Goal: Task Accomplishment & Management: Complete application form

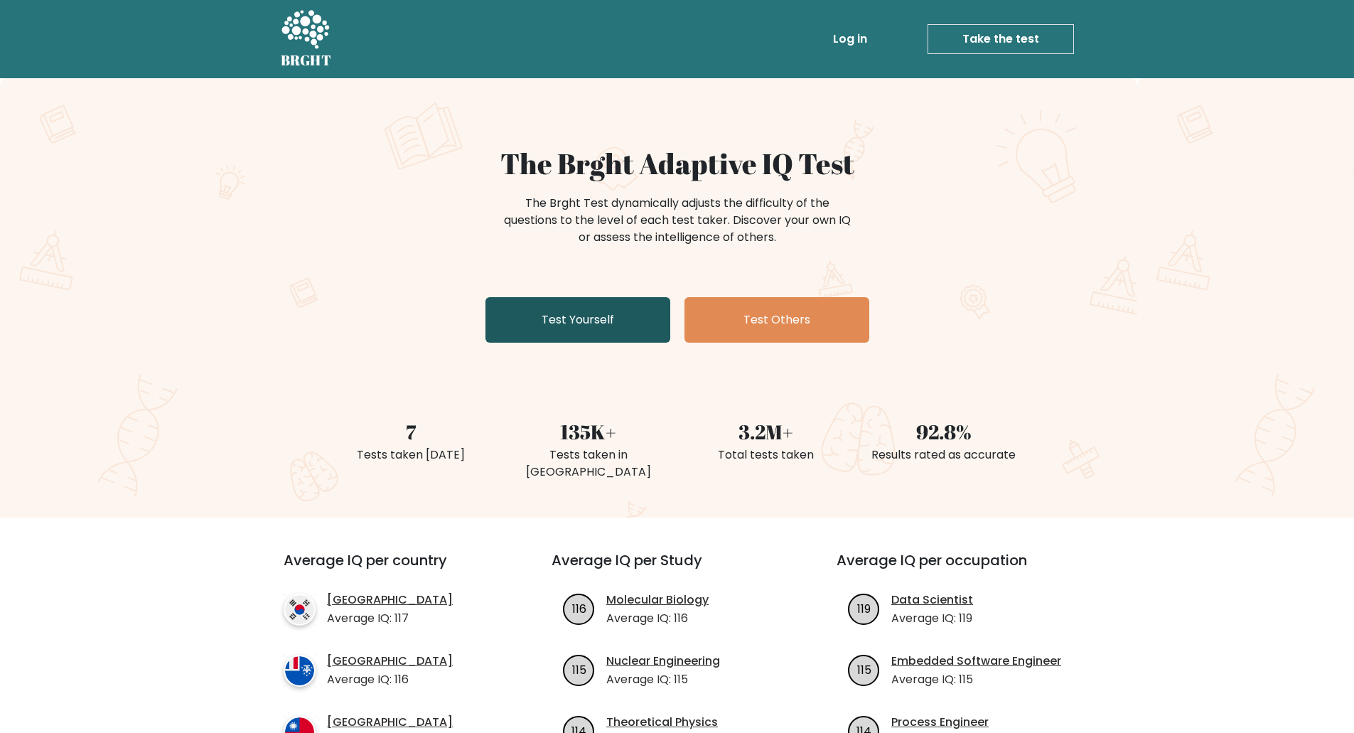
click at [580, 316] on link "Test Yourself" at bounding box center [577, 319] width 185 height 45
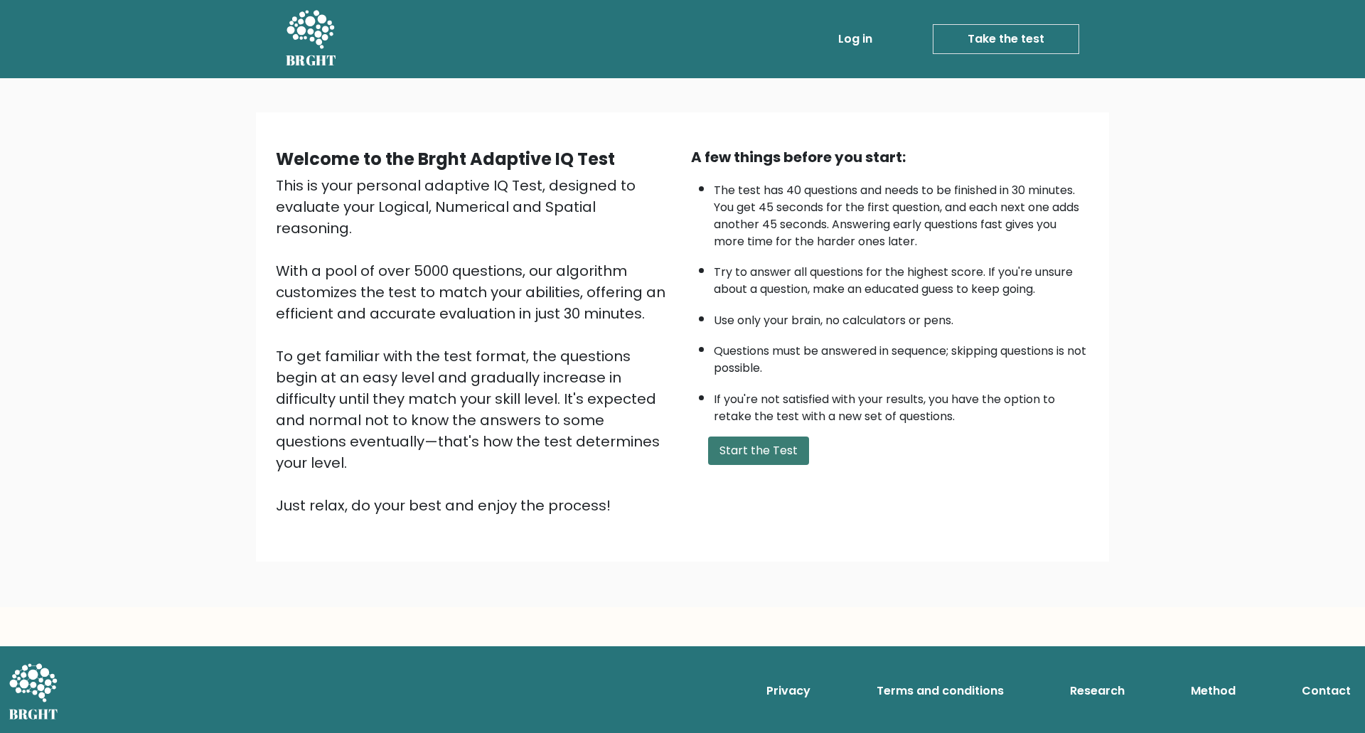
click at [762, 451] on button "Start the Test" at bounding box center [758, 450] width 101 height 28
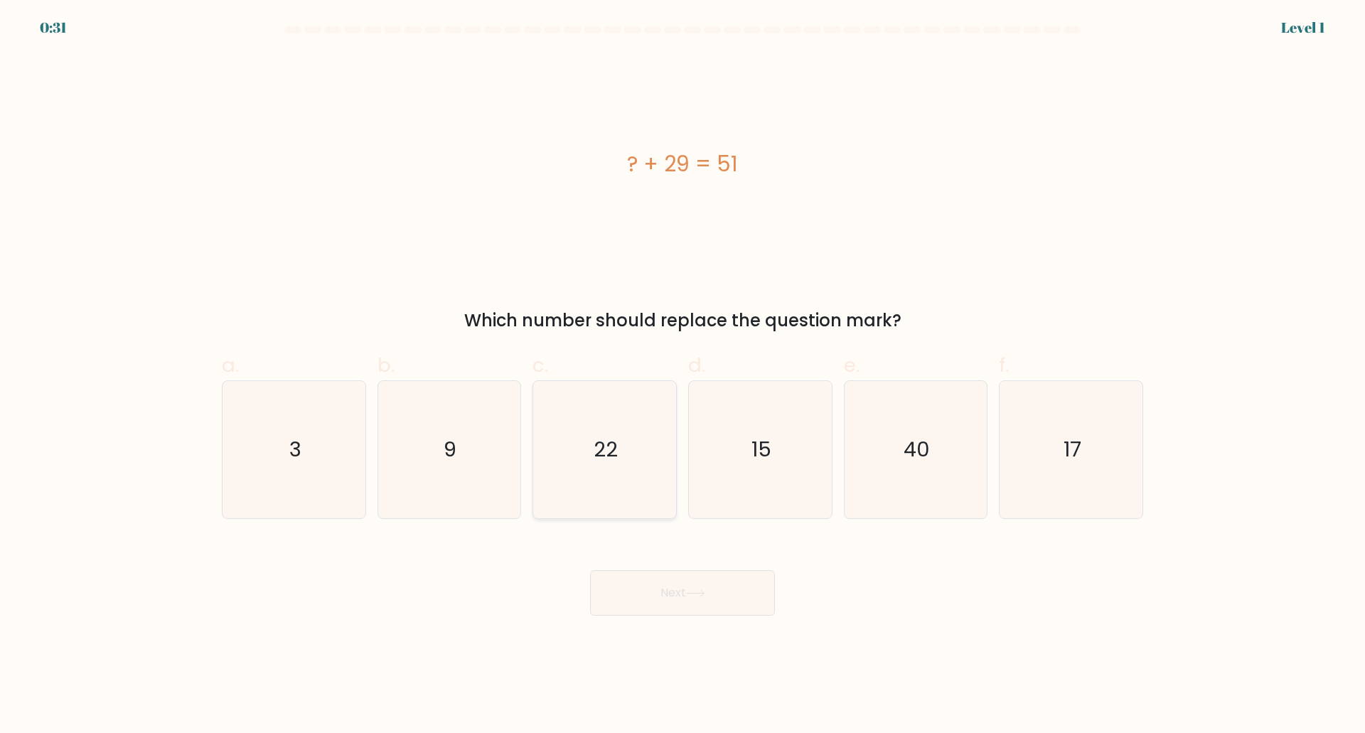
click at [611, 456] on text "22" at bounding box center [606, 449] width 24 height 28
click at [682, 376] on input "c. 22" at bounding box center [682, 371] width 1 height 9
radio input "true"
click at [701, 590] on icon at bounding box center [695, 593] width 19 height 8
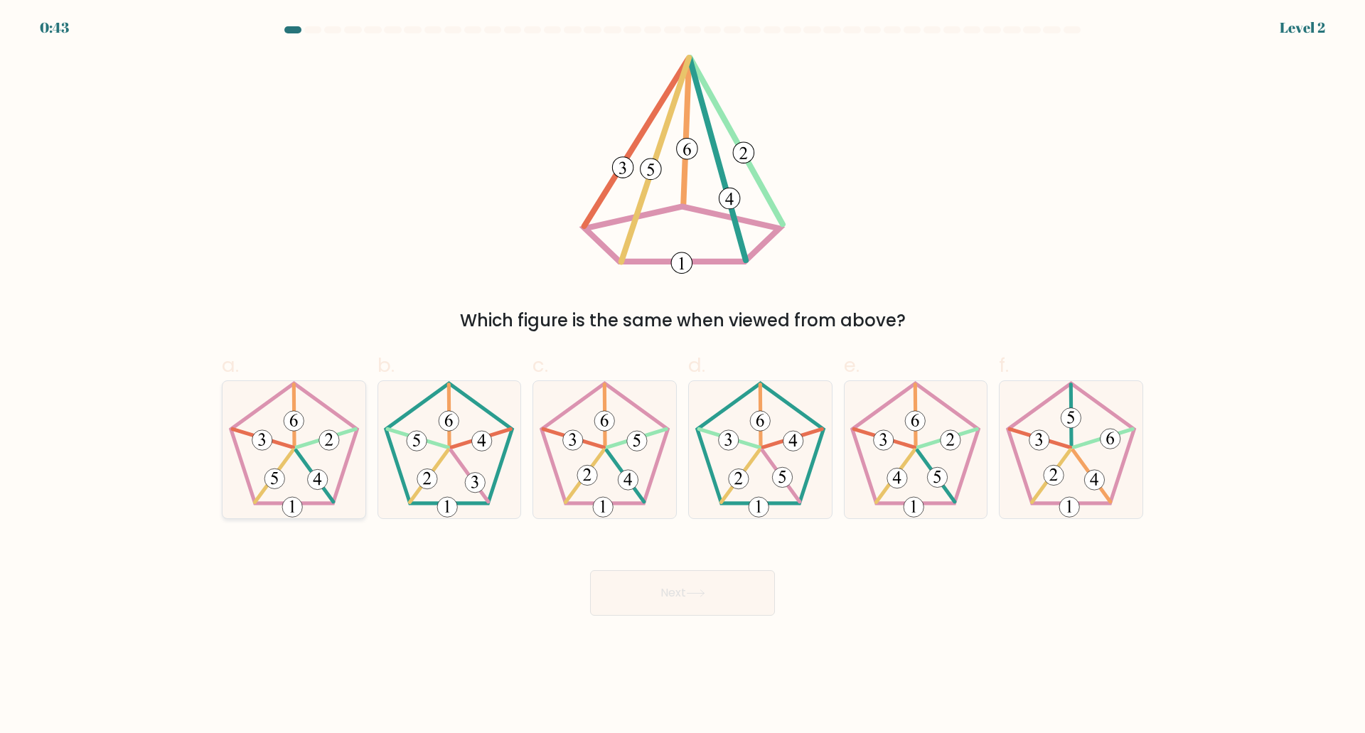
click at [301, 461] on icon at bounding box center [293, 449] width 137 height 137
click at [682, 376] on input "a." at bounding box center [682, 371] width 1 height 9
radio input "true"
click at [720, 593] on button "Next" at bounding box center [682, 592] width 185 height 45
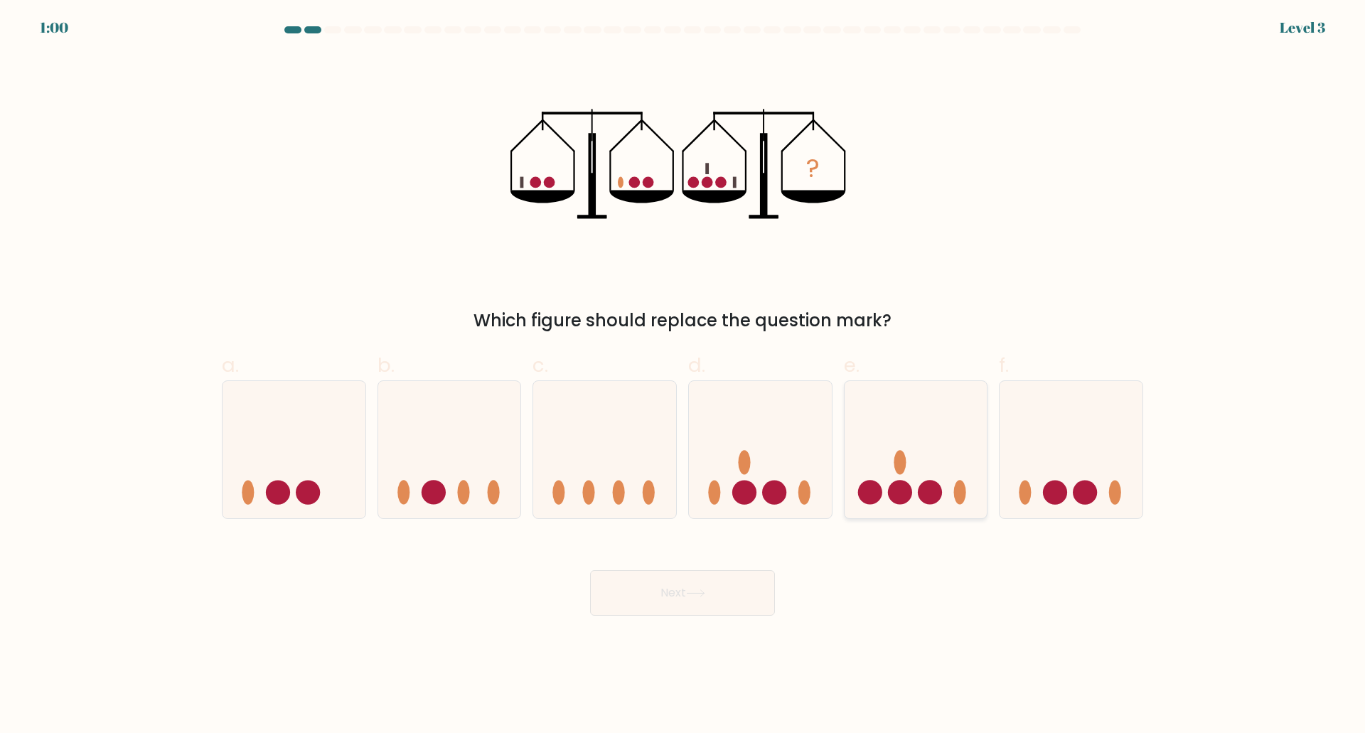
click at [933, 487] on circle at bounding box center [930, 493] width 24 height 24
click at [683, 376] on input "e." at bounding box center [682, 371] width 1 height 9
radio input "true"
click at [675, 610] on button "Next" at bounding box center [682, 592] width 185 height 45
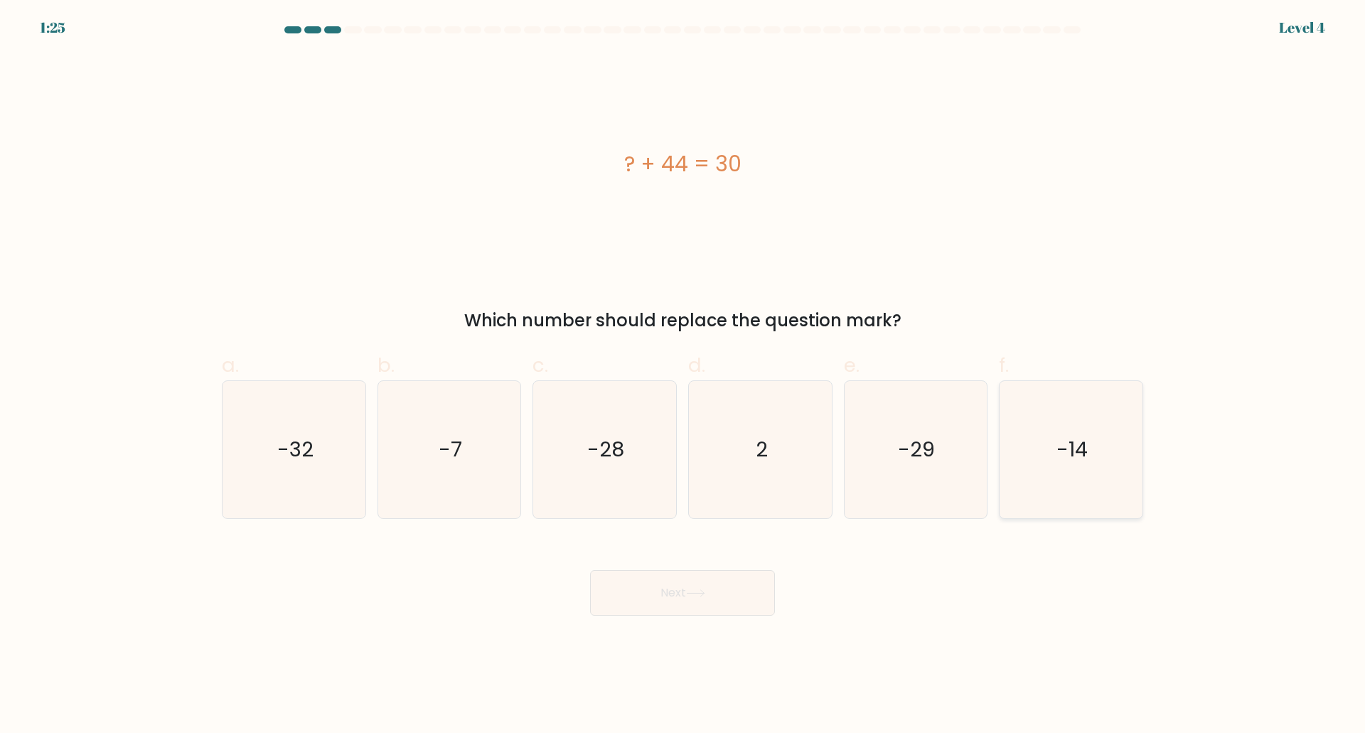
click at [1089, 454] on icon "-14" at bounding box center [1070, 449] width 137 height 137
click at [683, 376] on input "f. -14" at bounding box center [682, 371] width 1 height 9
radio input "true"
click at [709, 606] on button "Next" at bounding box center [682, 592] width 185 height 45
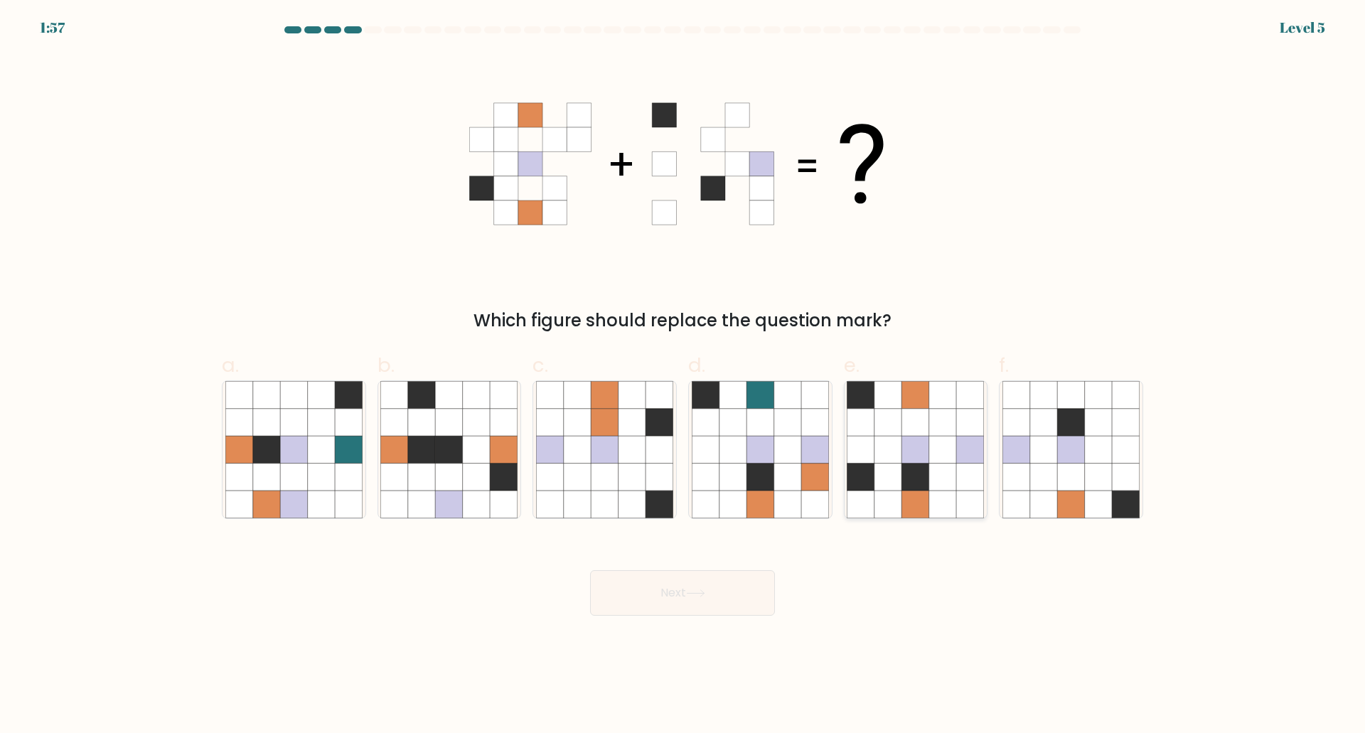
click at [924, 426] on icon at bounding box center [915, 421] width 27 height 27
click at [683, 376] on input "e." at bounding box center [682, 371] width 1 height 9
radio input "true"
click at [679, 587] on button "Next" at bounding box center [682, 592] width 185 height 45
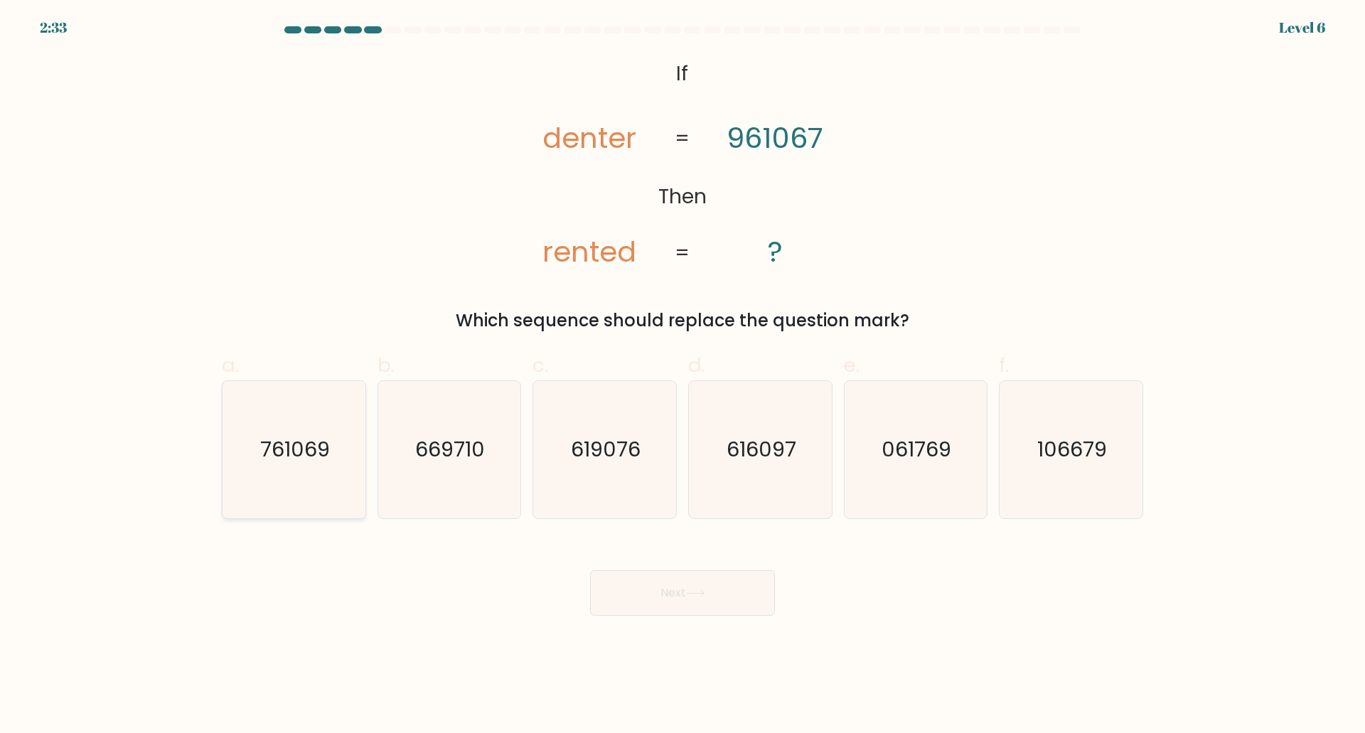
click at [289, 449] on text "761069" at bounding box center [295, 449] width 70 height 28
click at [682, 376] on input "a. 761069" at bounding box center [682, 371] width 1 height 9
radio input "true"
click at [718, 596] on button "Next" at bounding box center [682, 592] width 185 height 45
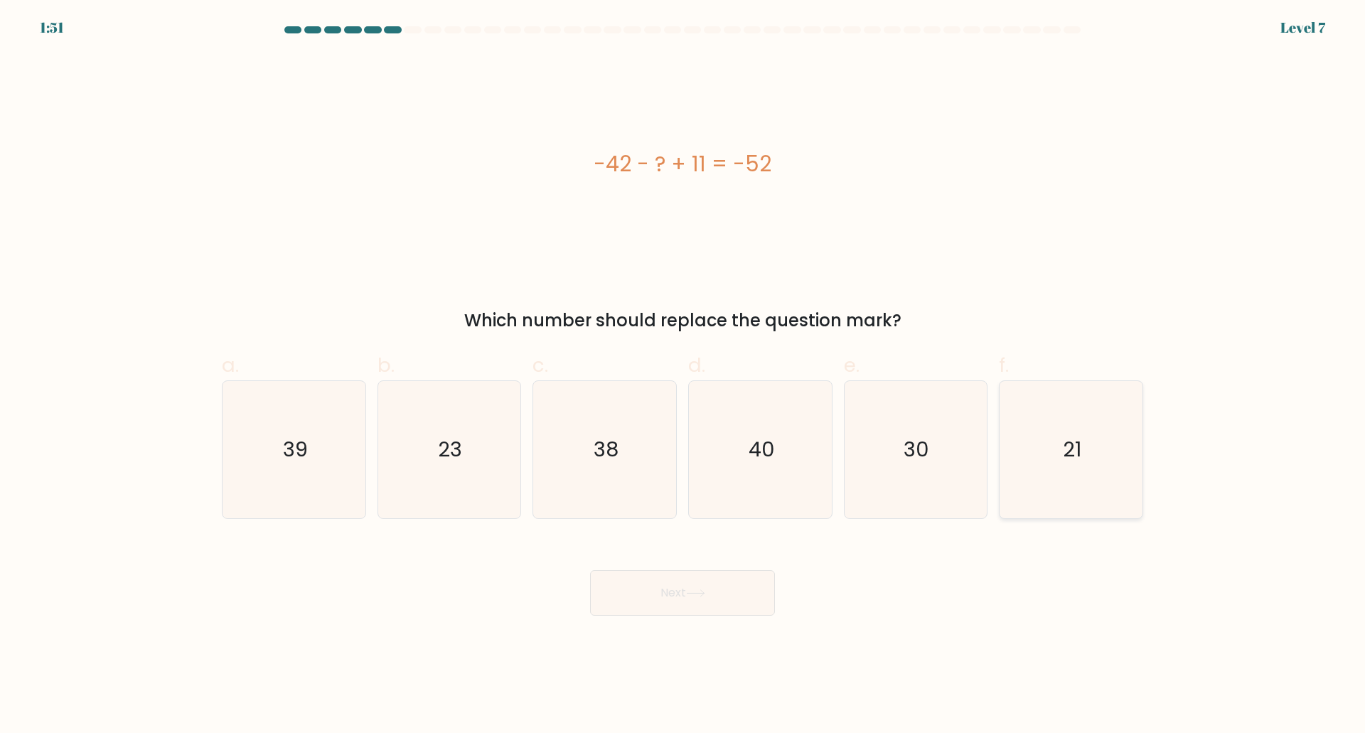
click at [1062, 451] on icon "21" at bounding box center [1070, 449] width 137 height 137
click at [683, 376] on input "f. 21" at bounding box center [682, 371] width 1 height 9
radio input "true"
click at [699, 594] on icon at bounding box center [695, 593] width 19 height 8
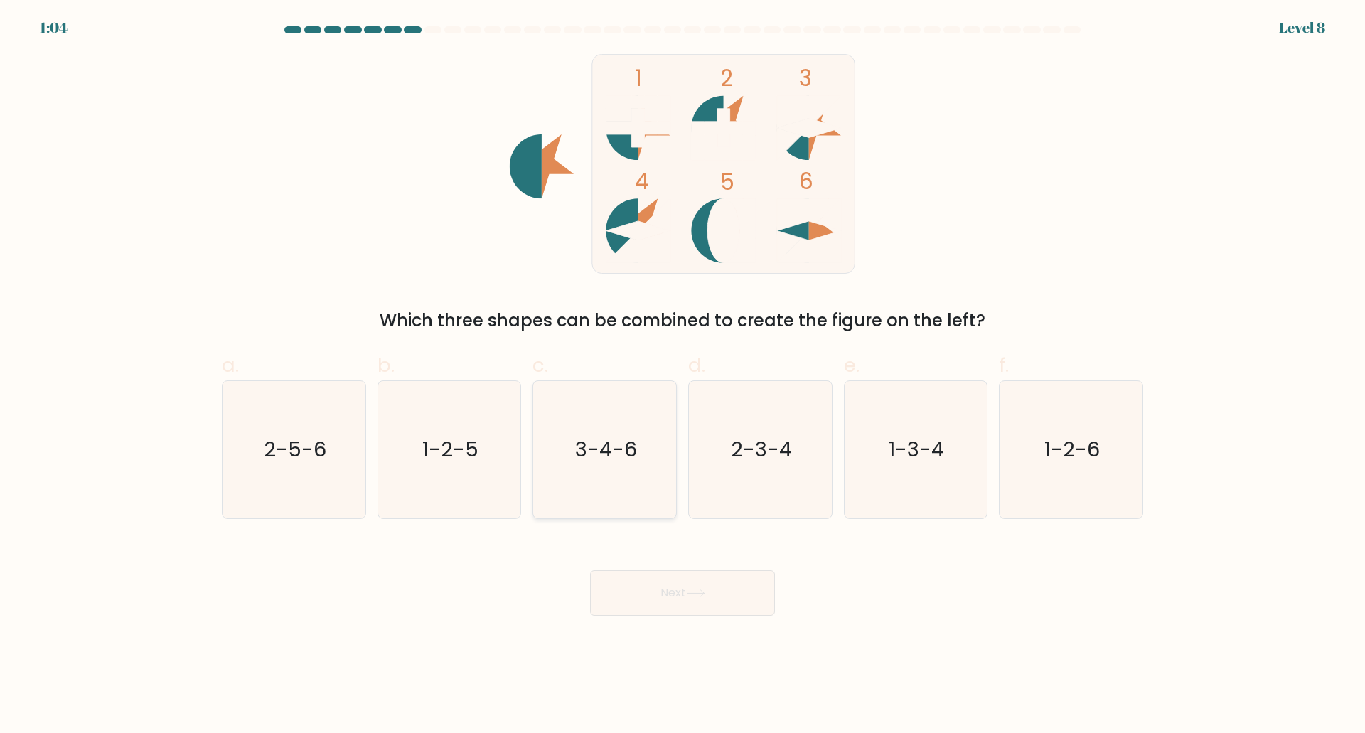
click at [623, 471] on icon "3-4-6" at bounding box center [604, 449] width 137 height 137
click at [682, 376] on input "c. 3-4-6" at bounding box center [682, 371] width 1 height 9
radio input "true"
click at [701, 595] on icon at bounding box center [695, 593] width 19 height 8
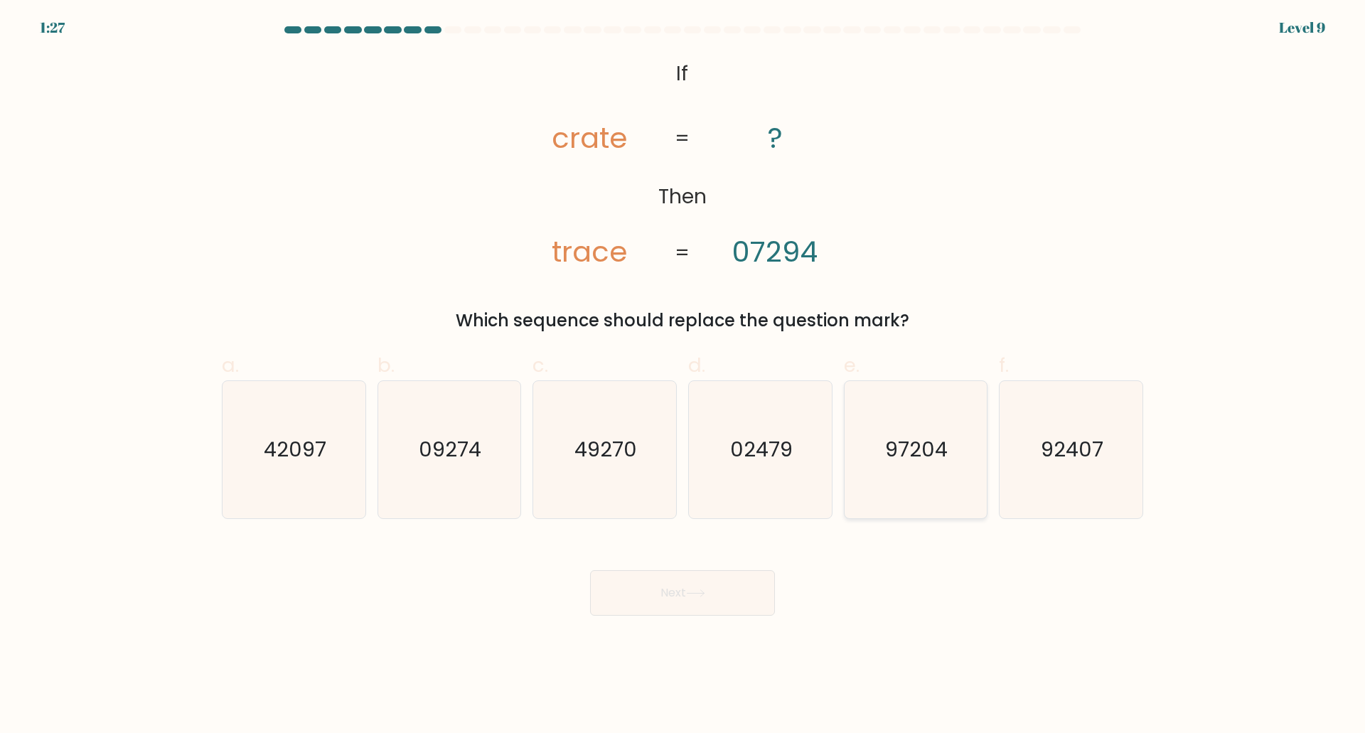
click at [913, 436] on text "97204" at bounding box center [917, 449] width 63 height 28
click at [683, 376] on input "e. 97204" at bounding box center [682, 371] width 1 height 9
radio input "true"
click at [699, 595] on icon at bounding box center [695, 593] width 19 height 8
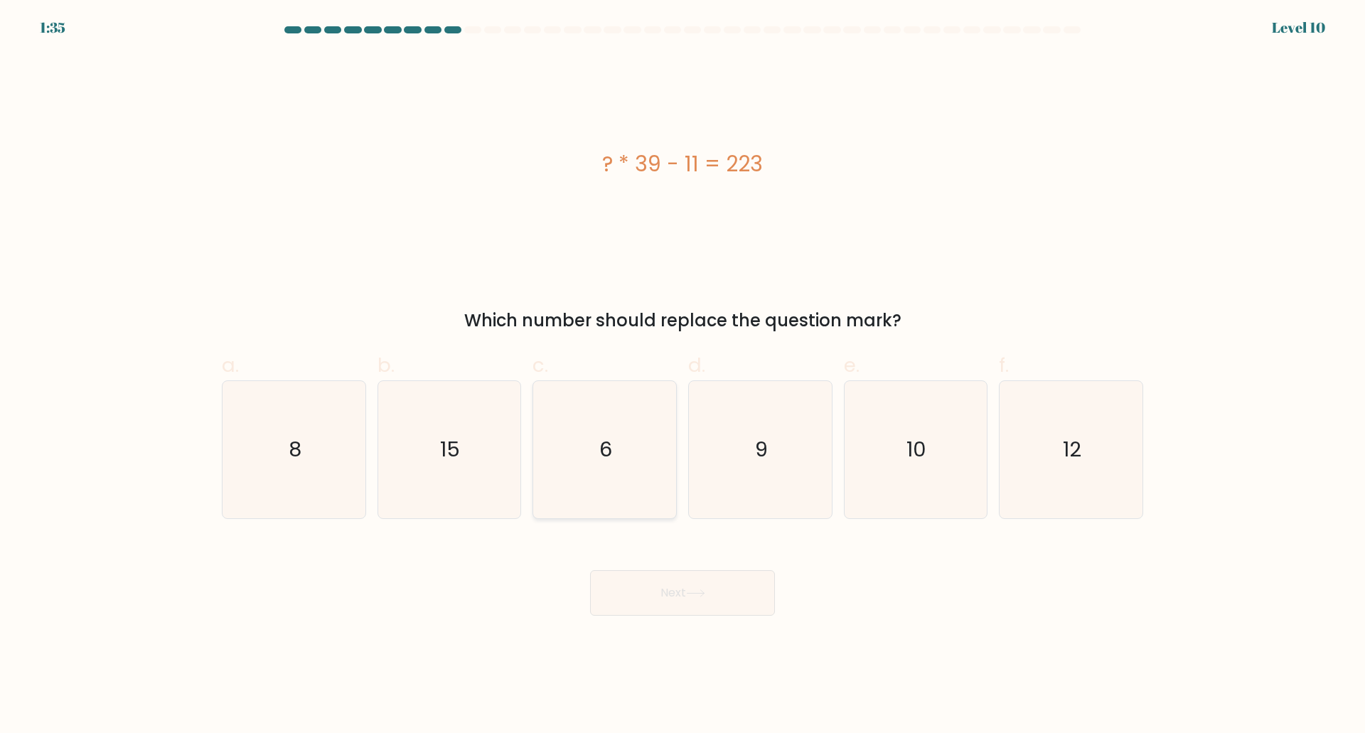
click at [610, 415] on icon "6" at bounding box center [604, 449] width 137 height 137
click at [682, 376] on input "c. 6" at bounding box center [682, 371] width 1 height 9
radio input "true"
click at [627, 442] on icon "6" at bounding box center [605, 450] width 136 height 136
click at [682, 376] on input "c. 6" at bounding box center [682, 371] width 1 height 9
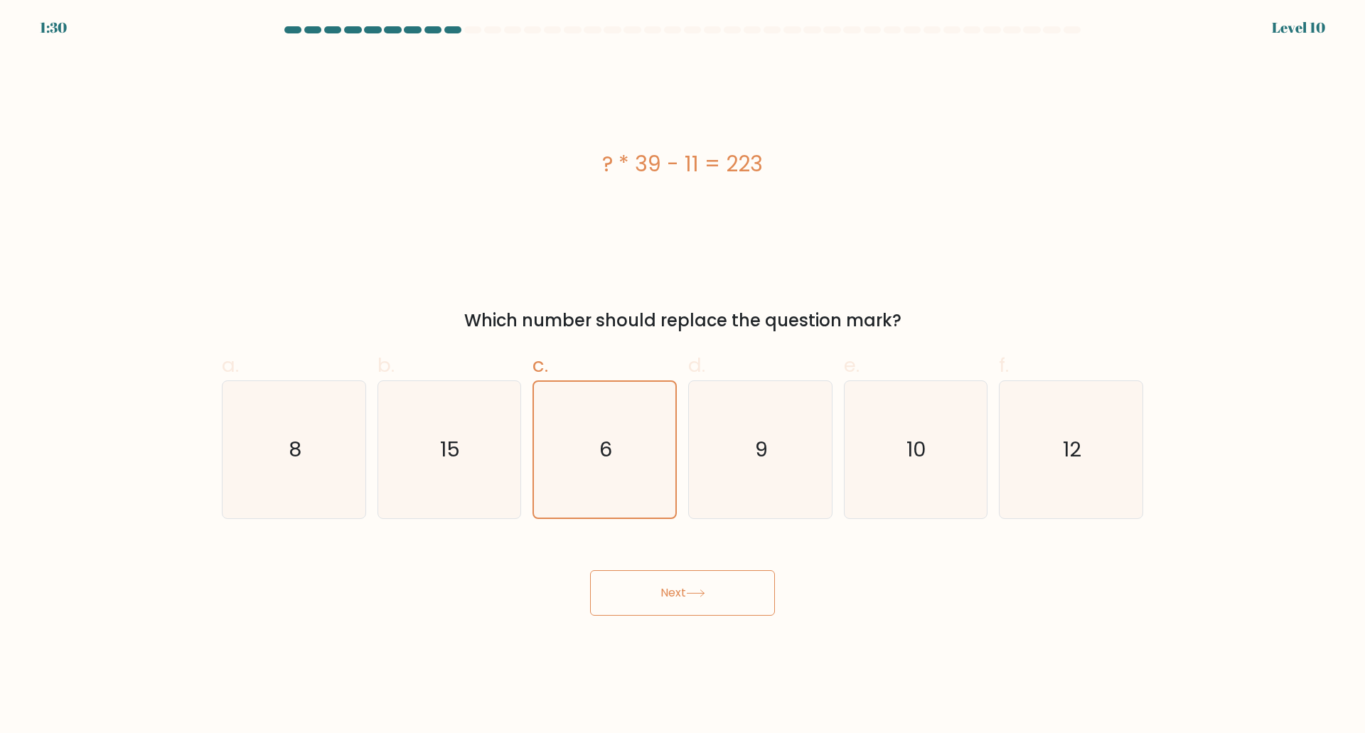
click at [682, 596] on button "Next" at bounding box center [682, 592] width 185 height 45
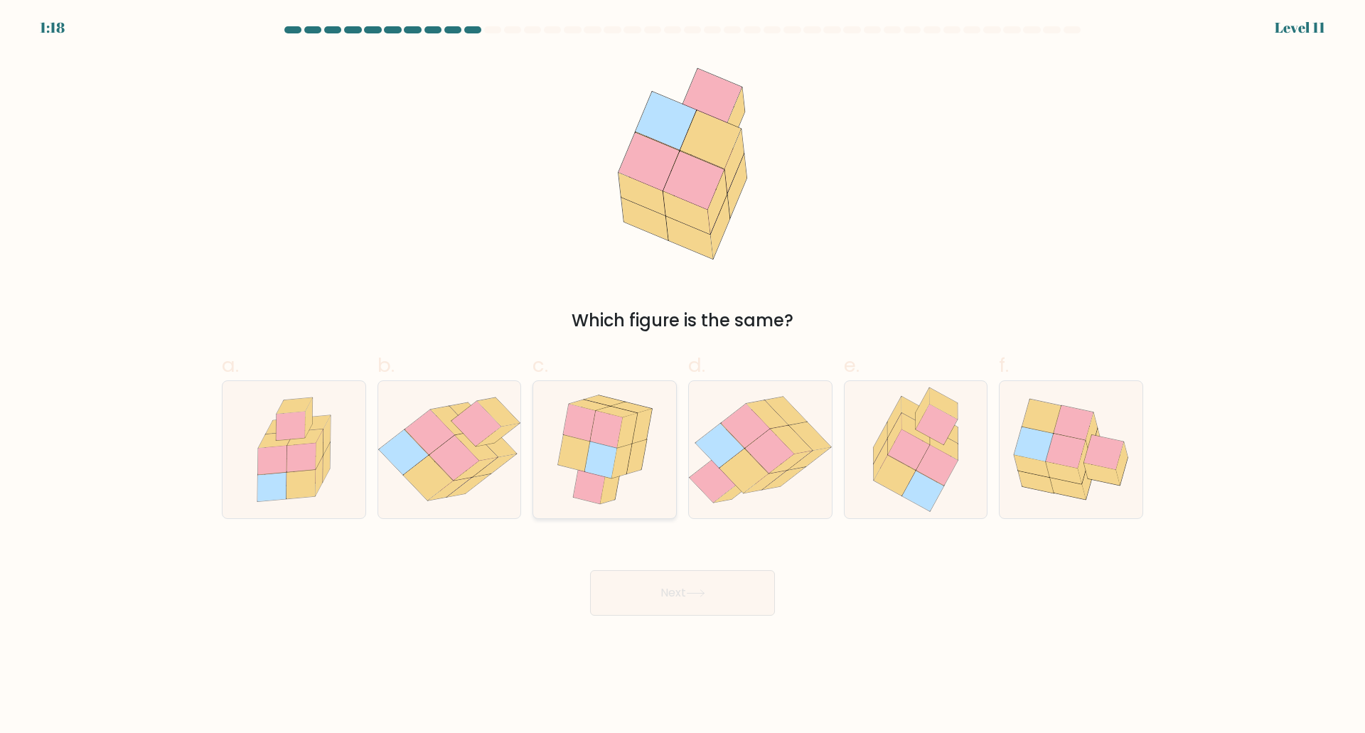
click at [603, 437] on icon at bounding box center [606, 429] width 32 height 37
click at [682, 376] on input "c." at bounding box center [682, 371] width 1 height 9
radio input "true"
click at [689, 606] on button "Next" at bounding box center [682, 592] width 185 height 45
click at [710, 590] on button "Next" at bounding box center [682, 592] width 185 height 45
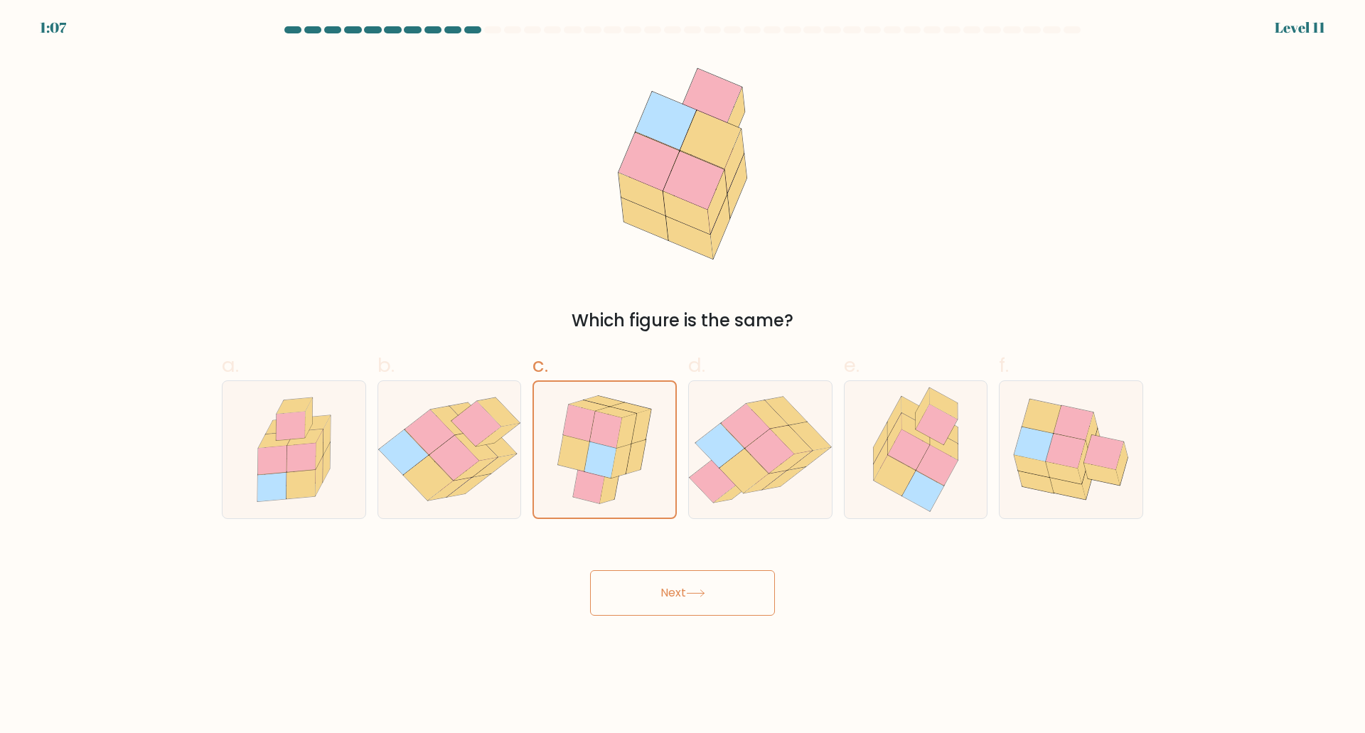
click at [575, 589] on div "Next" at bounding box center [682, 576] width 938 height 80
click at [652, 477] on icon at bounding box center [604, 450] width 114 height 136
click at [682, 376] on input "c." at bounding box center [682, 371] width 1 height 9
click at [670, 589] on button "Next" at bounding box center [682, 592] width 185 height 45
click at [768, 454] on icon at bounding box center [769, 451] width 49 height 44
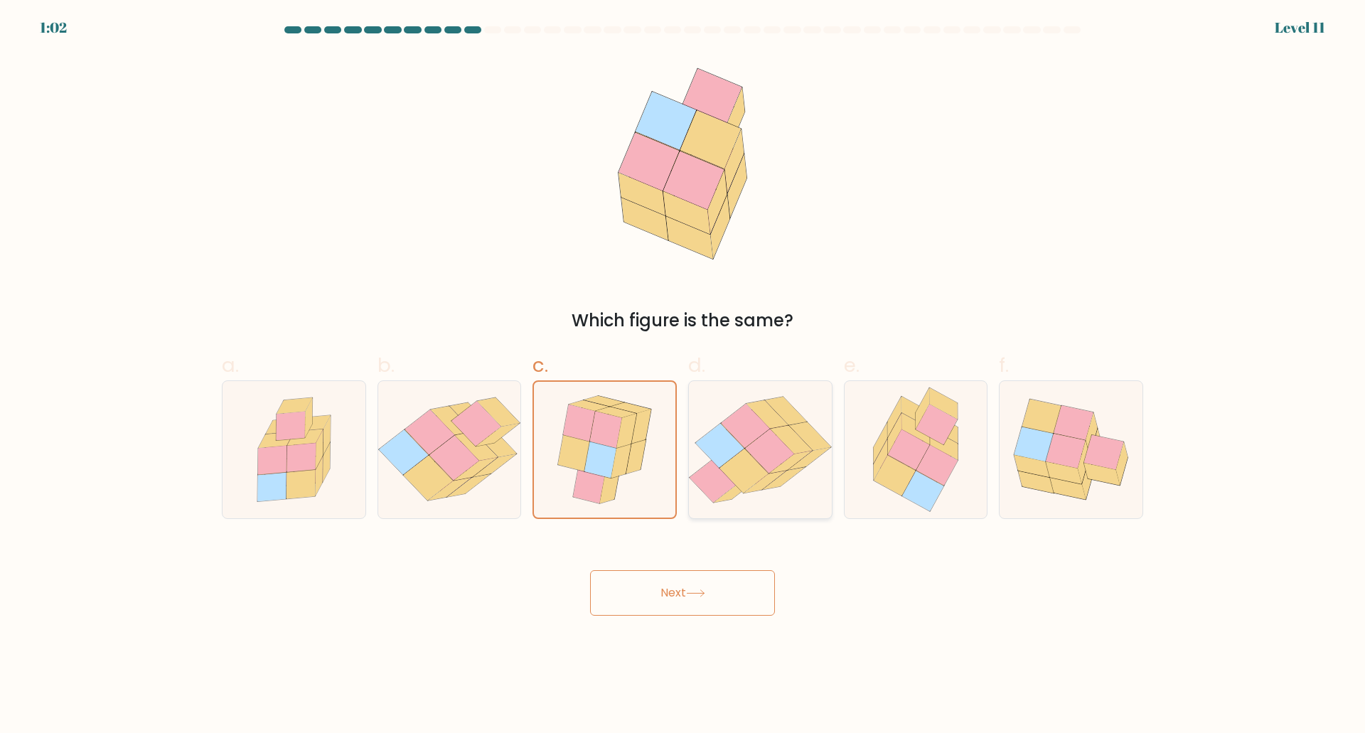
click at [683, 376] on input "d." at bounding box center [682, 371] width 1 height 9
radio input "true"
click at [647, 434] on icon at bounding box center [641, 426] width 20 height 35
click at [682, 376] on input "c." at bounding box center [682, 371] width 1 height 9
radio input "true"
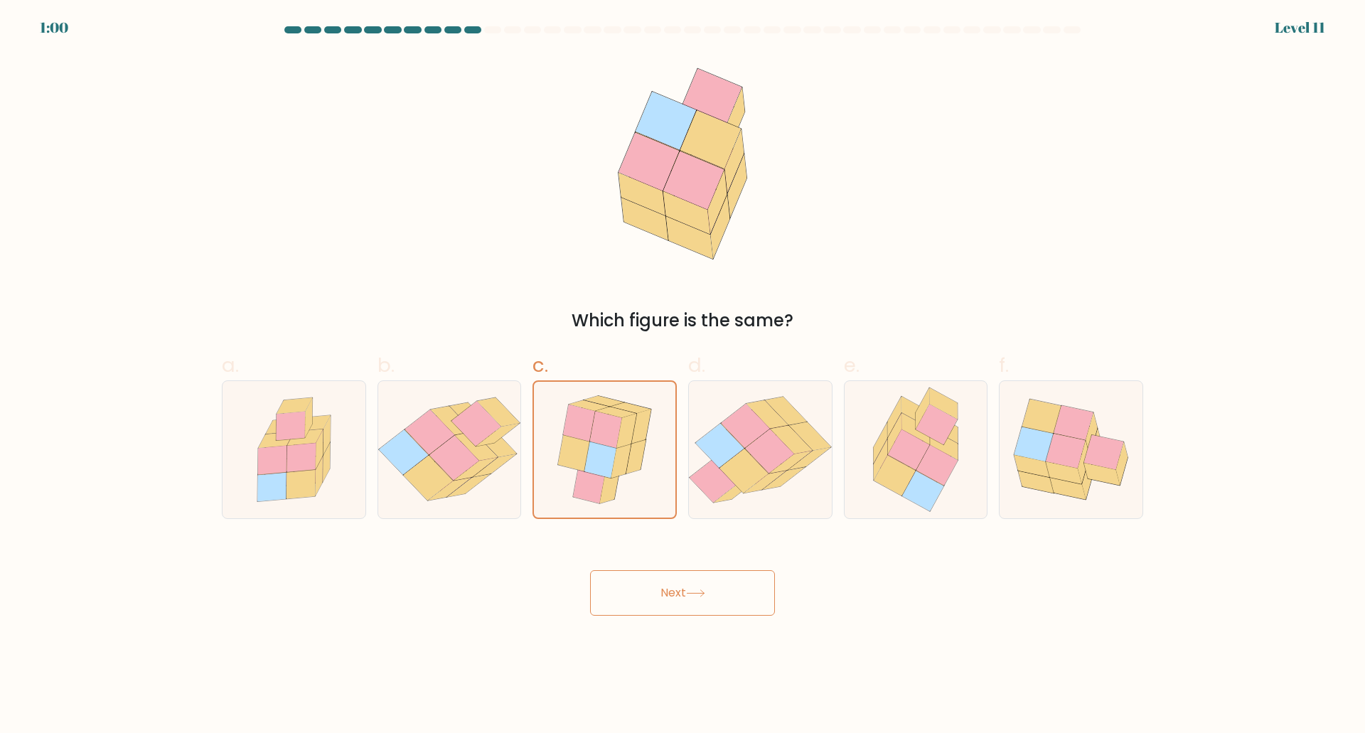
click at [665, 592] on button "Next" at bounding box center [682, 592] width 185 height 45
click at [680, 588] on button "Next" at bounding box center [682, 592] width 185 height 45
click at [820, 201] on div "Which figure is the same?" at bounding box center [682, 193] width 938 height 279
click at [844, 149] on div "Which figure is the same?" at bounding box center [682, 193] width 938 height 279
click at [471, 416] on icon at bounding box center [476, 424] width 50 height 45
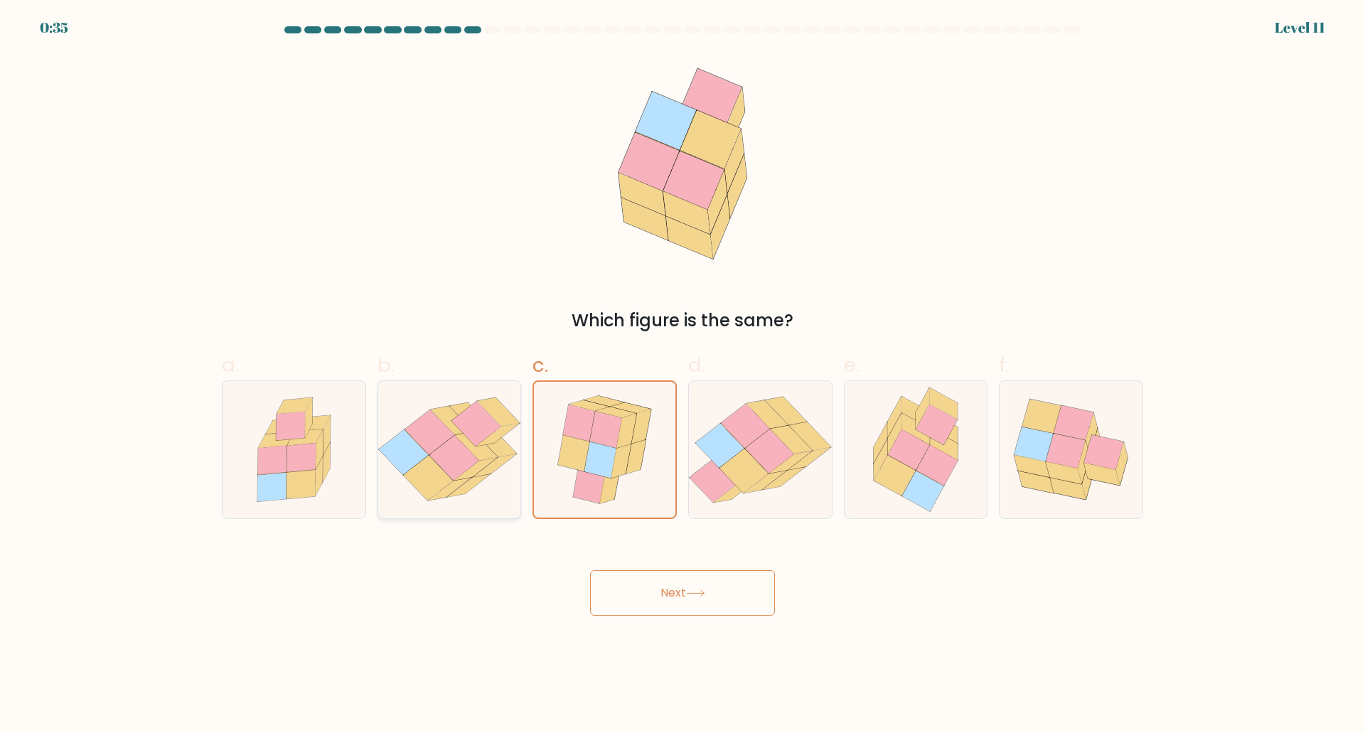
click at [682, 376] on input "b." at bounding box center [682, 371] width 1 height 9
radio input "true"
click at [609, 435] on icon at bounding box center [606, 429] width 32 height 37
click at [682, 376] on input "c." at bounding box center [682, 371] width 1 height 9
radio input "true"
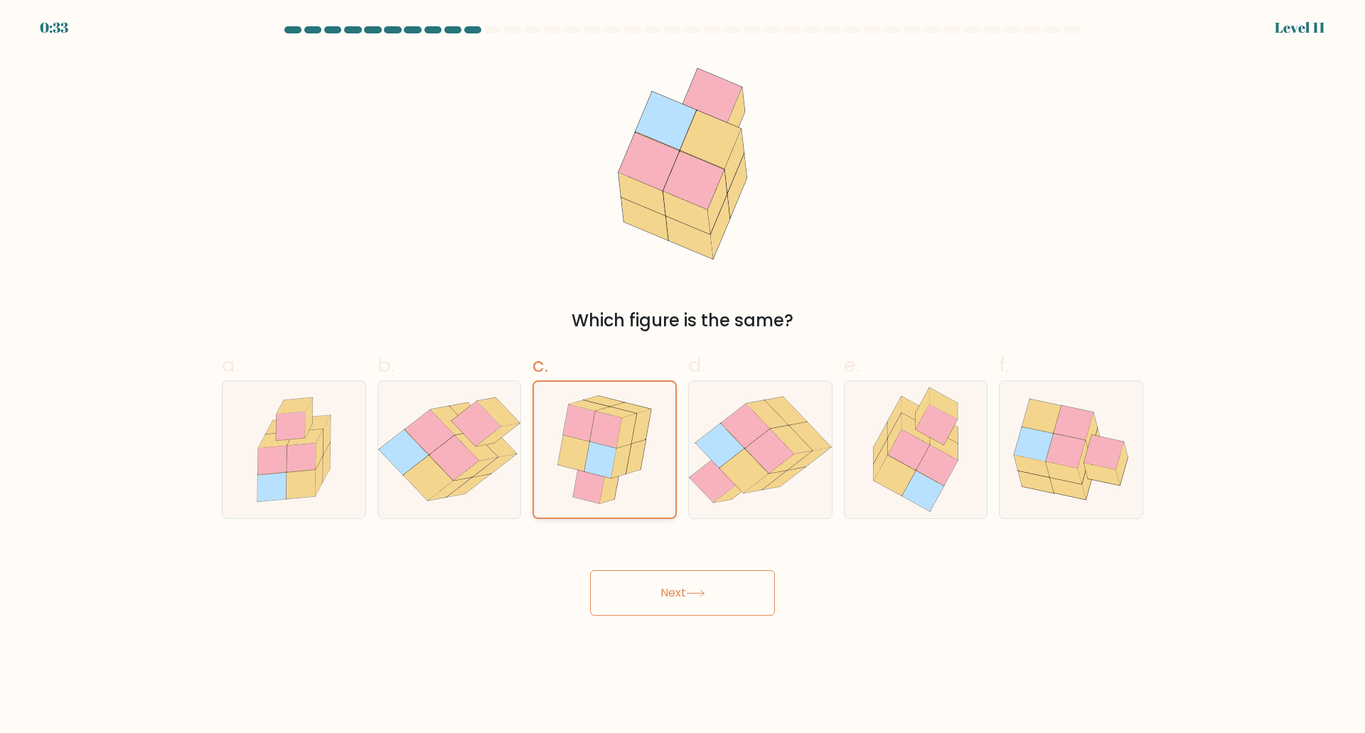
click at [612, 424] on icon at bounding box center [606, 429] width 32 height 37
click at [682, 376] on input "c." at bounding box center [682, 371] width 1 height 9
click at [611, 424] on icon at bounding box center [606, 429] width 32 height 37
click at [682, 376] on input "c." at bounding box center [682, 371] width 1 height 9
click at [686, 596] on button "Next" at bounding box center [682, 592] width 185 height 45
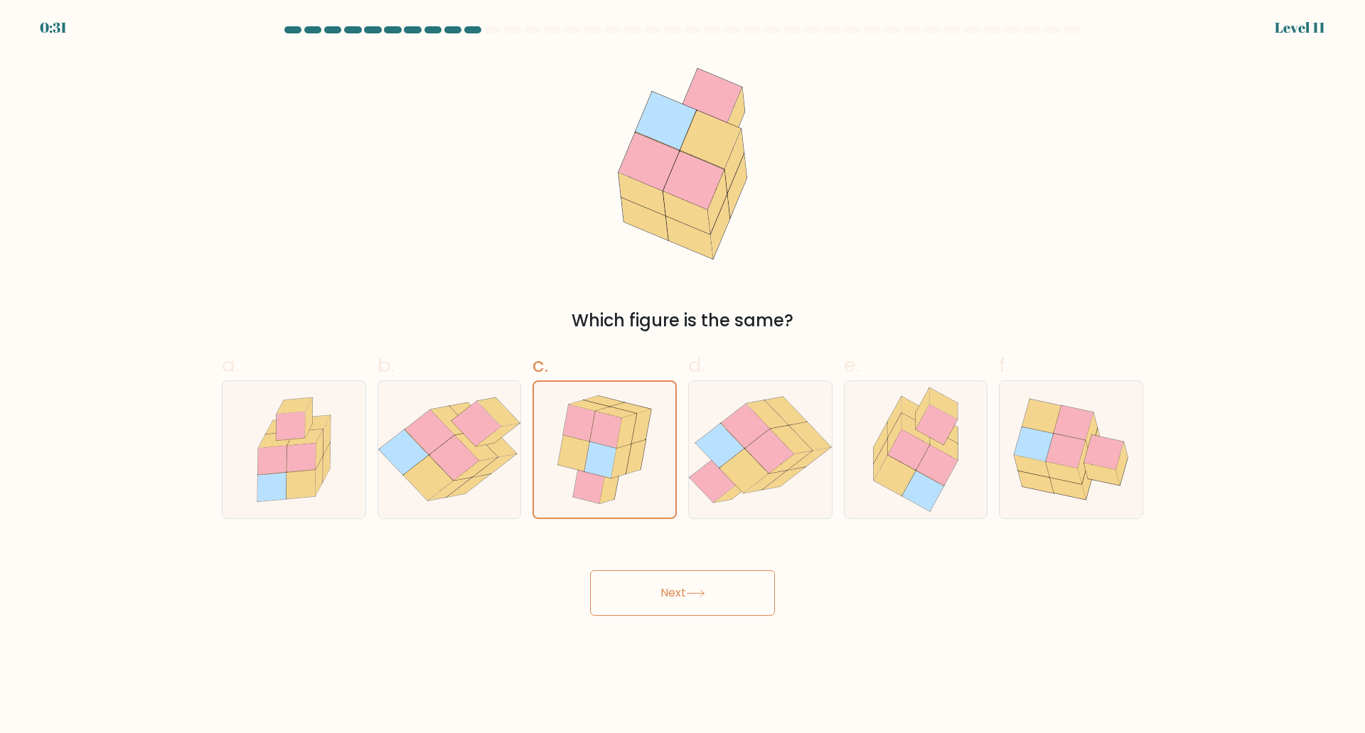
click at [997, 193] on div "Which figure is the same?" at bounding box center [682, 193] width 938 height 279
click at [1314, 26] on div "Level 11" at bounding box center [1299, 27] width 50 height 21
click at [884, 153] on div "Which figure is the same?" at bounding box center [682, 193] width 938 height 279
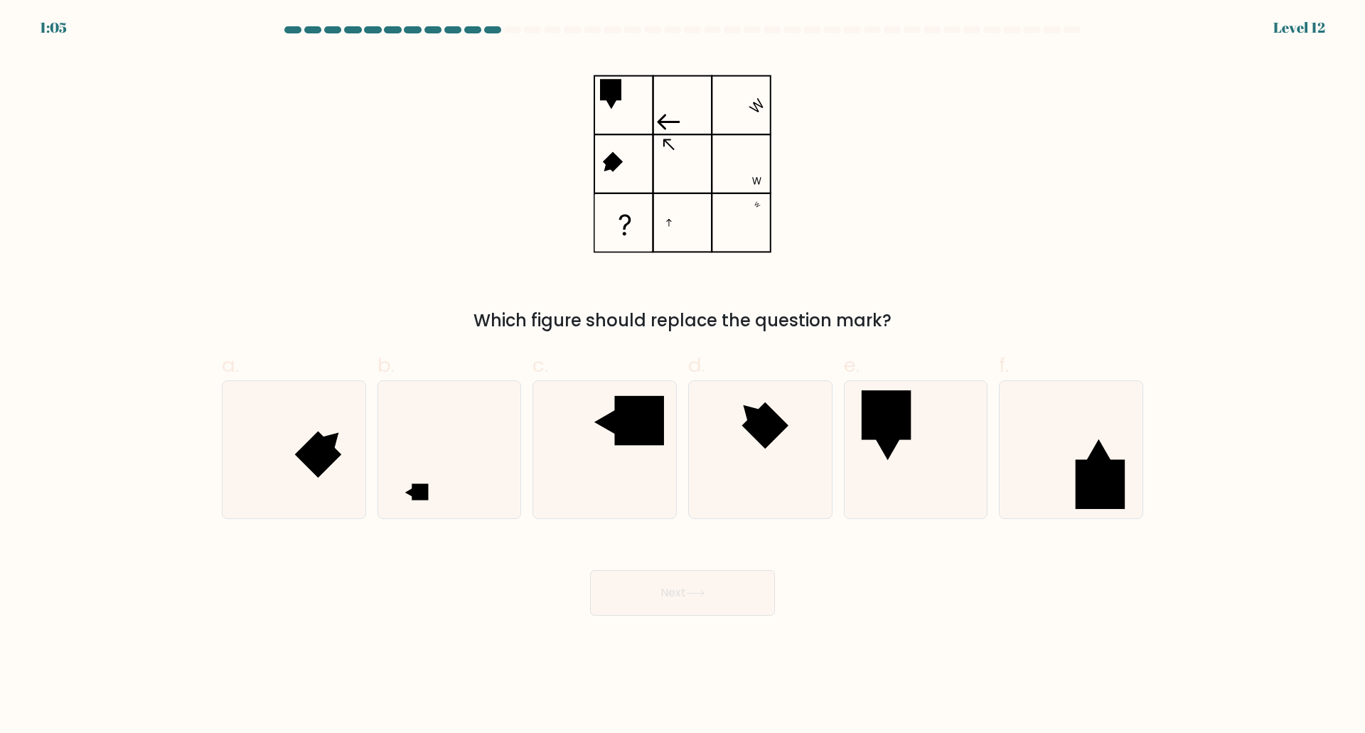
drag, startPoint x: 992, startPoint y: 236, endPoint x: 988, endPoint y: 225, distance: 12.1
click at [991, 230] on div "Which figure should replace the question mark?" at bounding box center [682, 193] width 938 height 279
click at [446, 477] on icon at bounding box center [448, 449] width 137 height 137
click at [682, 376] on input "b." at bounding box center [682, 371] width 1 height 9
radio input "true"
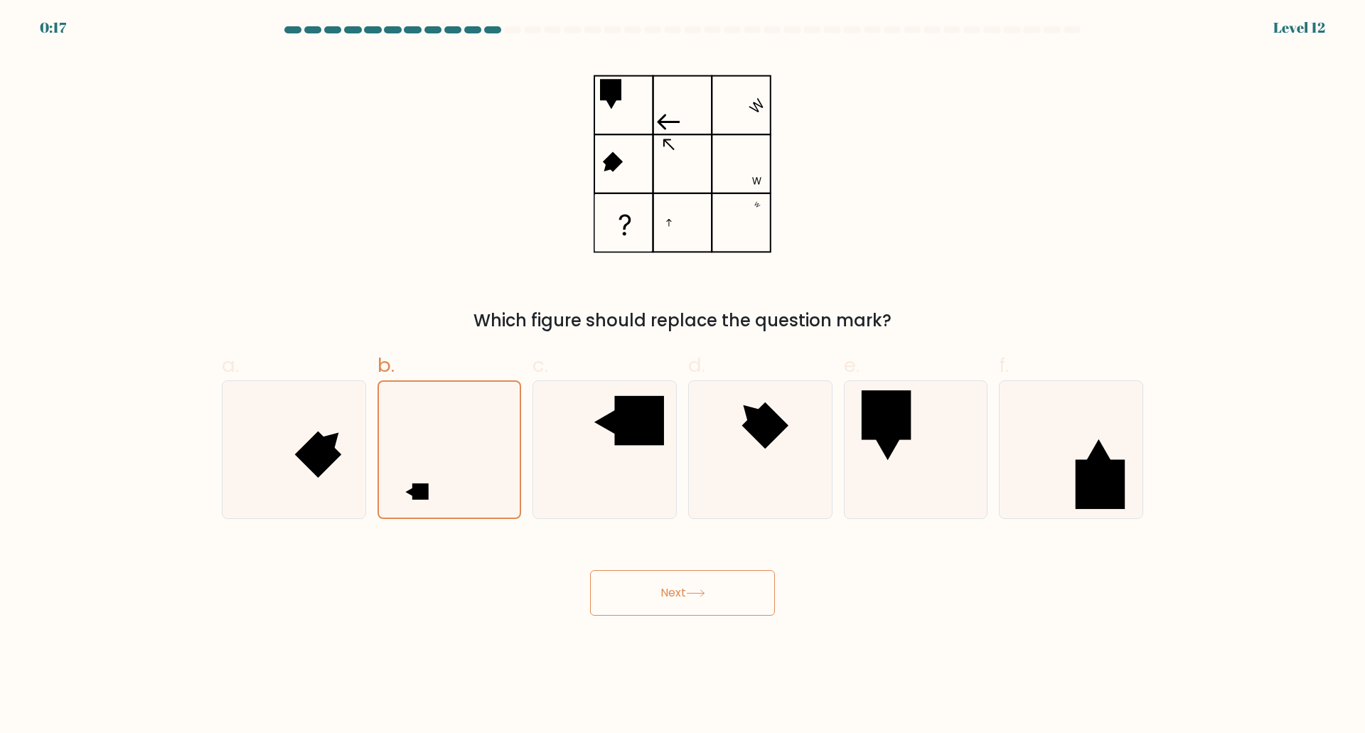
click at [647, 569] on div "Next" at bounding box center [682, 576] width 938 height 80
click at [917, 637] on body "0:15 Level 12" at bounding box center [682, 366] width 1365 height 733
click at [668, 593] on button "Next" at bounding box center [682, 592] width 185 height 45
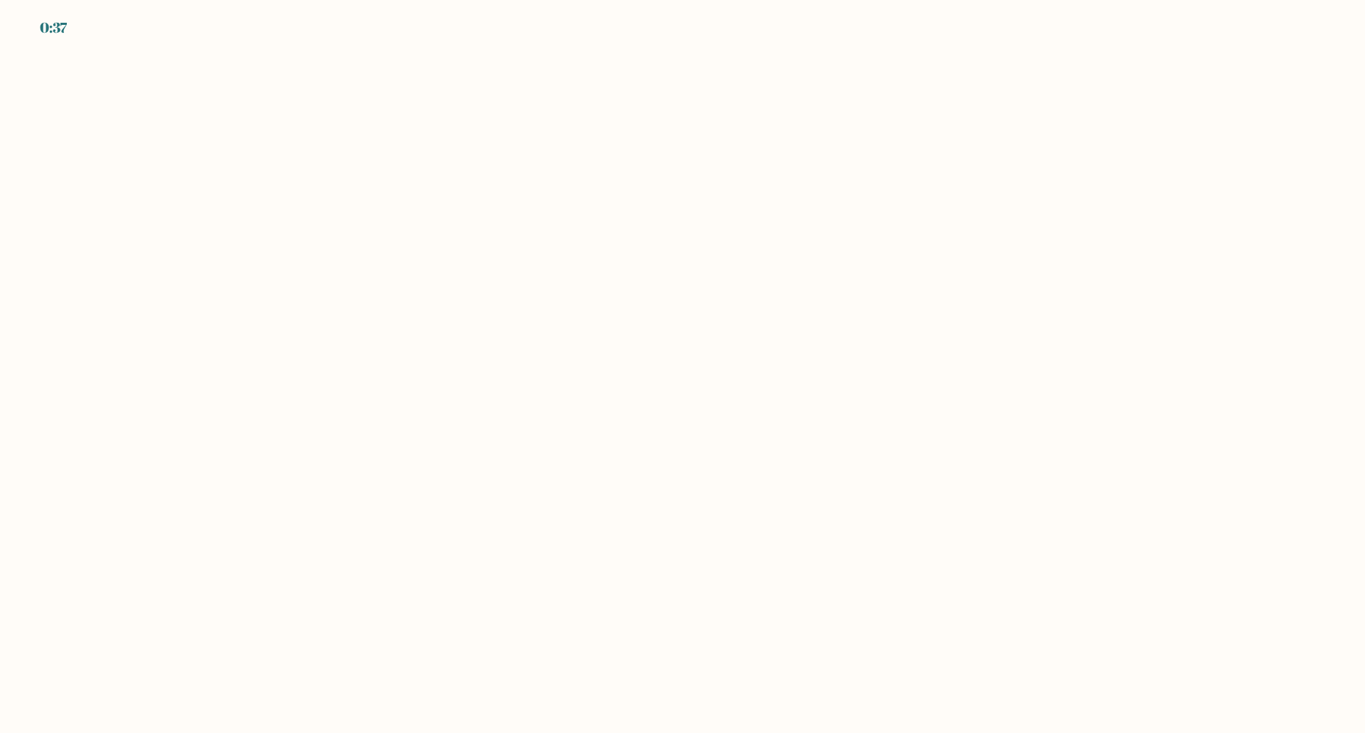
click at [627, 233] on body "0:37" at bounding box center [682, 366] width 1365 height 733
click at [665, 256] on body "0:35" at bounding box center [682, 366] width 1365 height 733
click at [692, 132] on body "0:31" at bounding box center [682, 366] width 1365 height 733
drag, startPoint x: 694, startPoint y: 134, endPoint x: 679, endPoint y: 127, distance: 16.2
click at [679, 127] on body "0:29" at bounding box center [682, 366] width 1365 height 733
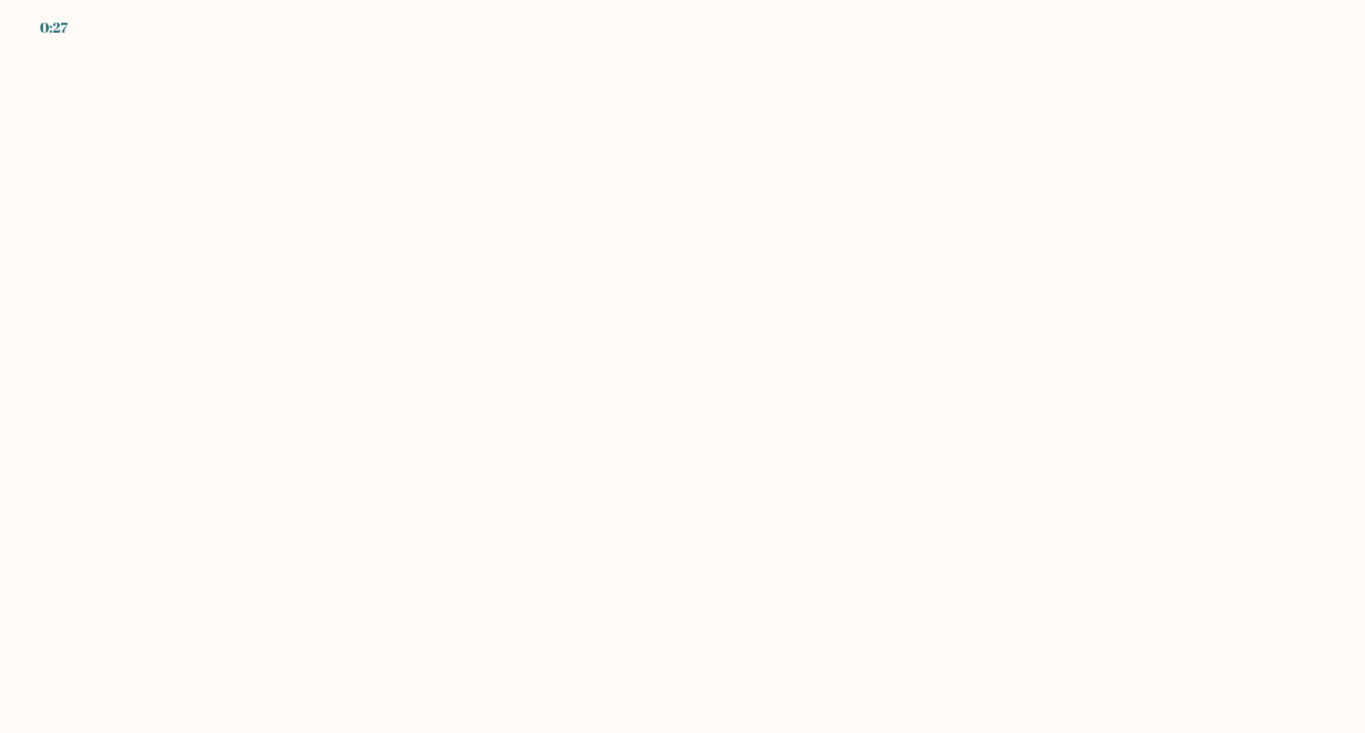
drag, startPoint x: 679, startPoint y: 127, endPoint x: 680, endPoint y: 119, distance: 7.9
click at [680, 119] on body "0:27" at bounding box center [682, 366] width 1365 height 733
drag, startPoint x: 633, startPoint y: 106, endPoint x: 631, endPoint y: 161, distance: 54.8
click at [633, 131] on body "0:26" at bounding box center [682, 366] width 1365 height 733
drag, startPoint x: 523, startPoint y: 675, endPoint x: 533, endPoint y: 643, distance: 33.5
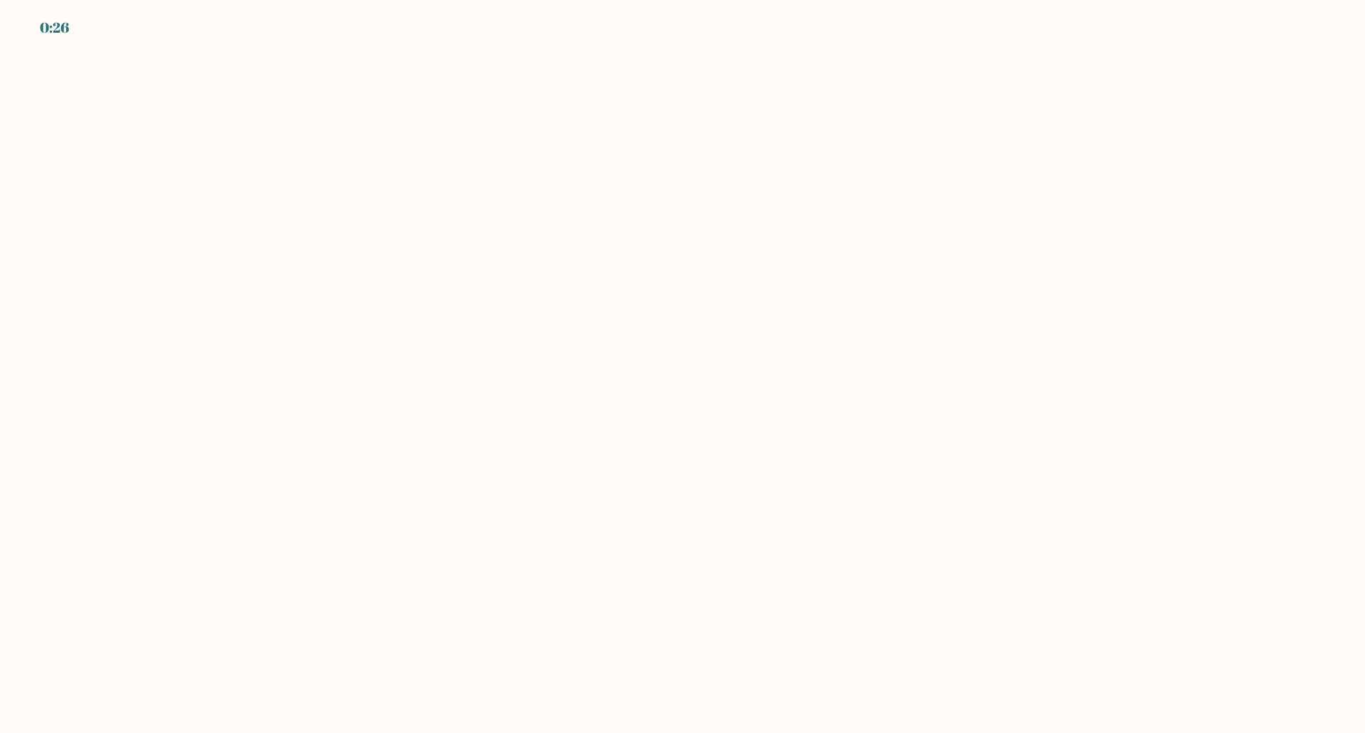
click at [524, 667] on body "0:26" at bounding box center [682, 366] width 1365 height 733
drag, startPoint x: 633, startPoint y: 562, endPoint x: 704, endPoint y: 574, distance: 72.9
click at [638, 560] on body "0:25" at bounding box center [682, 366] width 1365 height 733
click at [718, 591] on body "0:25" at bounding box center [682, 366] width 1365 height 733
drag, startPoint x: 722, startPoint y: 633, endPoint x: 722, endPoint y: 625, distance: 7.8
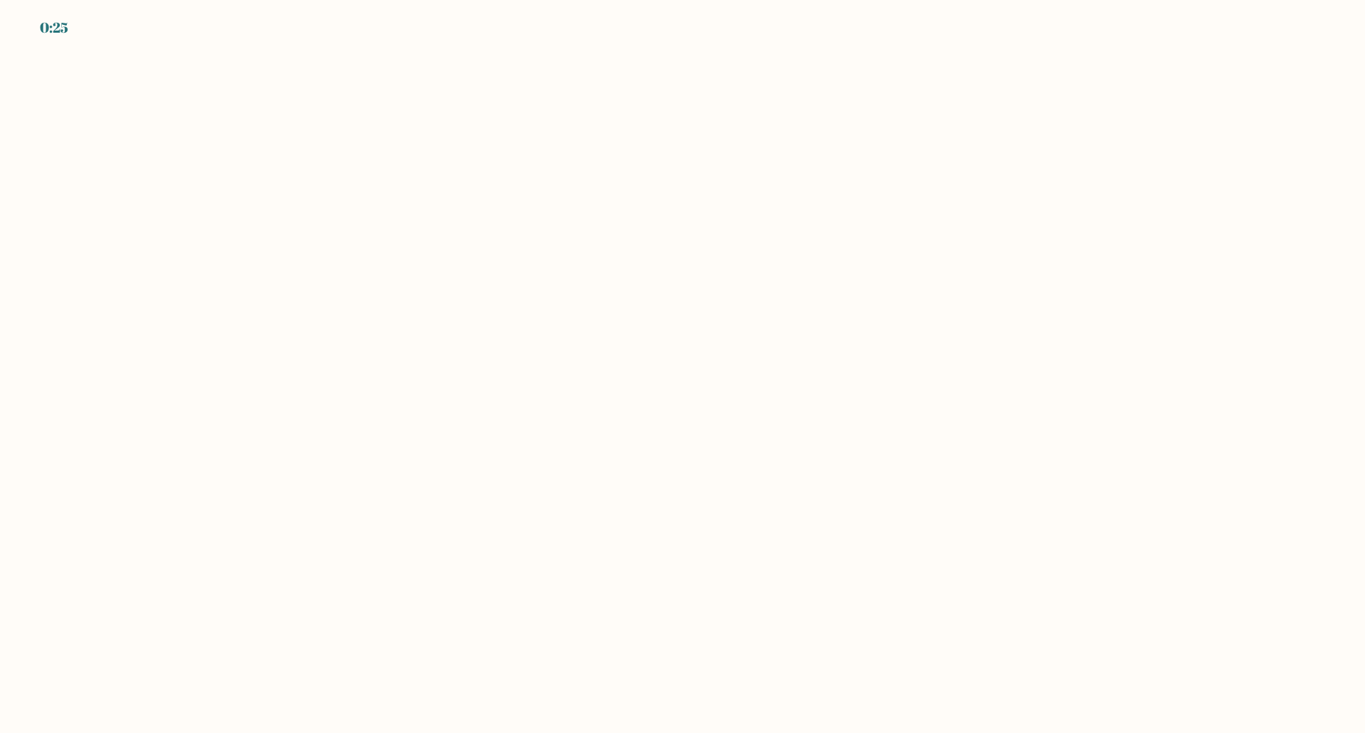
click at [722, 626] on body "0:25" at bounding box center [682, 366] width 1365 height 733
click at [711, 133] on body "0:23" at bounding box center [682, 366] width 1365 height 733
click at [646, 132] on body "0:17" at bounding box center [682, 366] width 1365 height 733
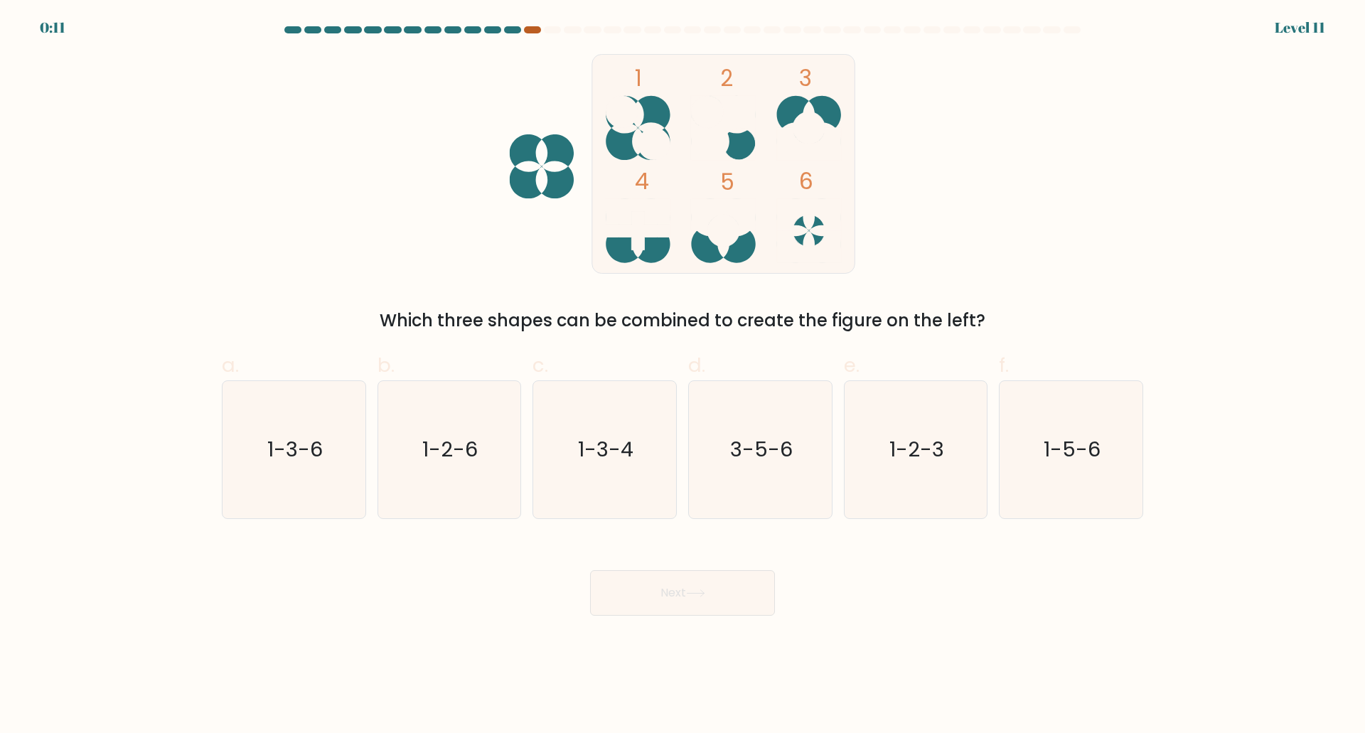
click at [535, 30] on div at bounding box center [532, 29] width 17 height 7
click at [761, 456] on text "3-5-6" at bounding box center [761, 449] width 63 height 28
click at [683, 376] on input "d. 3-5-6" at bounding box center [682, 371] width 1 height 9
radio input "true"
click at [758, 449] on text "3-5-6" at bounding box center [761, 449] width 60 height 28
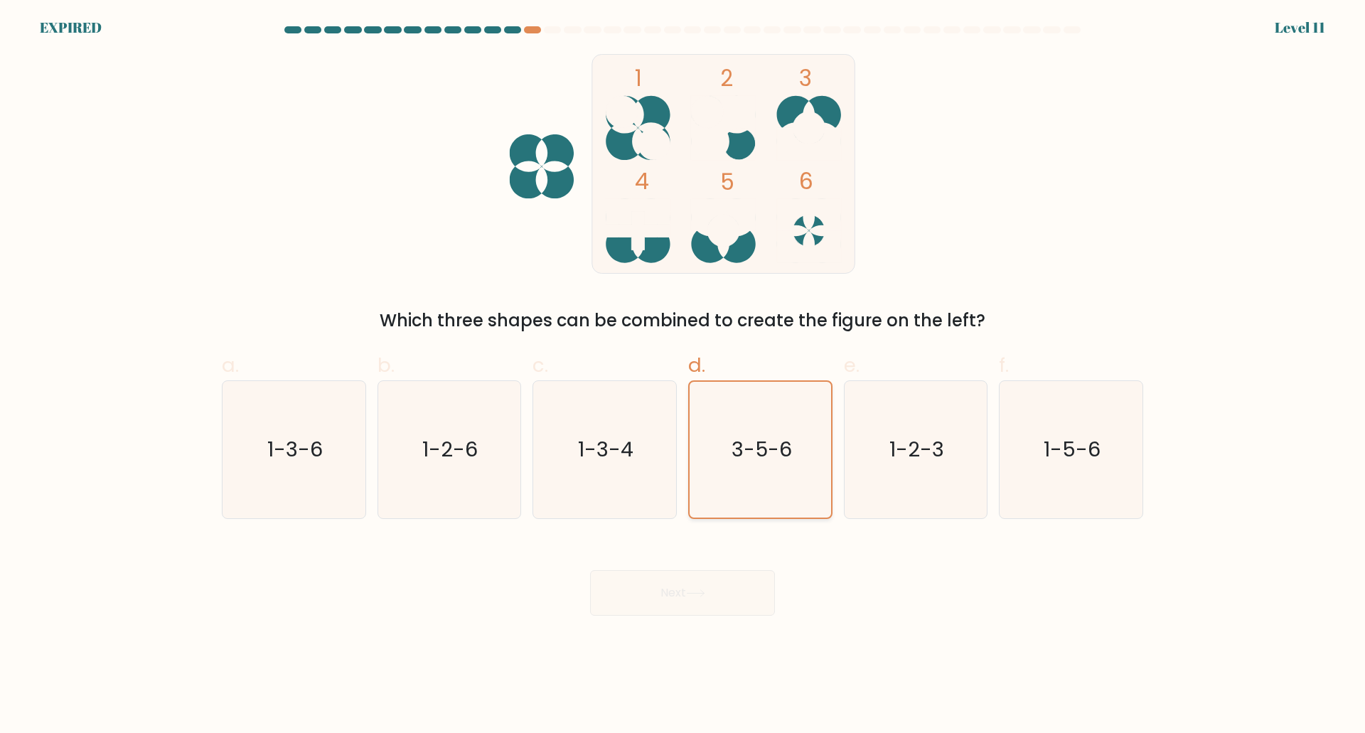
click at [683, 376] on input "d. 3-5-6" at bounding box center [682, 371] width 1 height 9
click at [682, 597] on div "Next" at bounding box center [682, 576] width 938 height 80
click at [777, 424] on icon "3-5-6" at bounding box center [760, 450] width 136 height 136
click at [683, 376] on input "d. 3-5-6" at bounding box center [682, 371] width 1 height 9
click at [679, 586] on div "Next" at bounding box center [682, 576] width 938 height 80
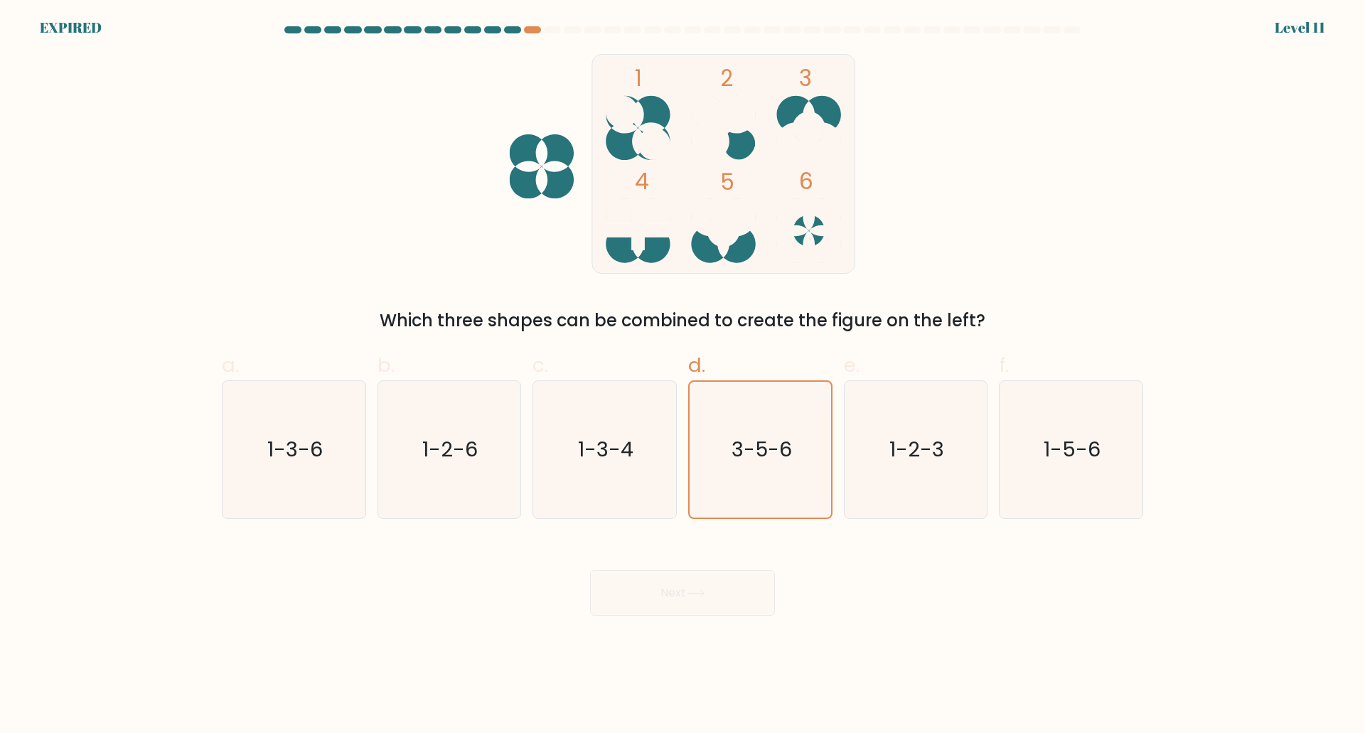
click at [958, 616] on body "EXPIRED Level 11" at bounding box center [682, 366] width 1365 height 733
click at [760, 253] on rect at bounding box center [723, 163] width 263 height 219
click at [768, 450] on text "3-5-6" at bounding box center [761, 449] width 60 height 28
click at [683, 376] on input "d. 3-5-6" at bounding box center [682, 371] width 1 height 9
click at [274, 227] on div "1 2 3 4 5 6 Which three shapes can be combined to create the figure on the left?" at bounding box center [682, 193] width 938 height 279
